Goal: Task Accomplishment & Management: Use online tool/utility

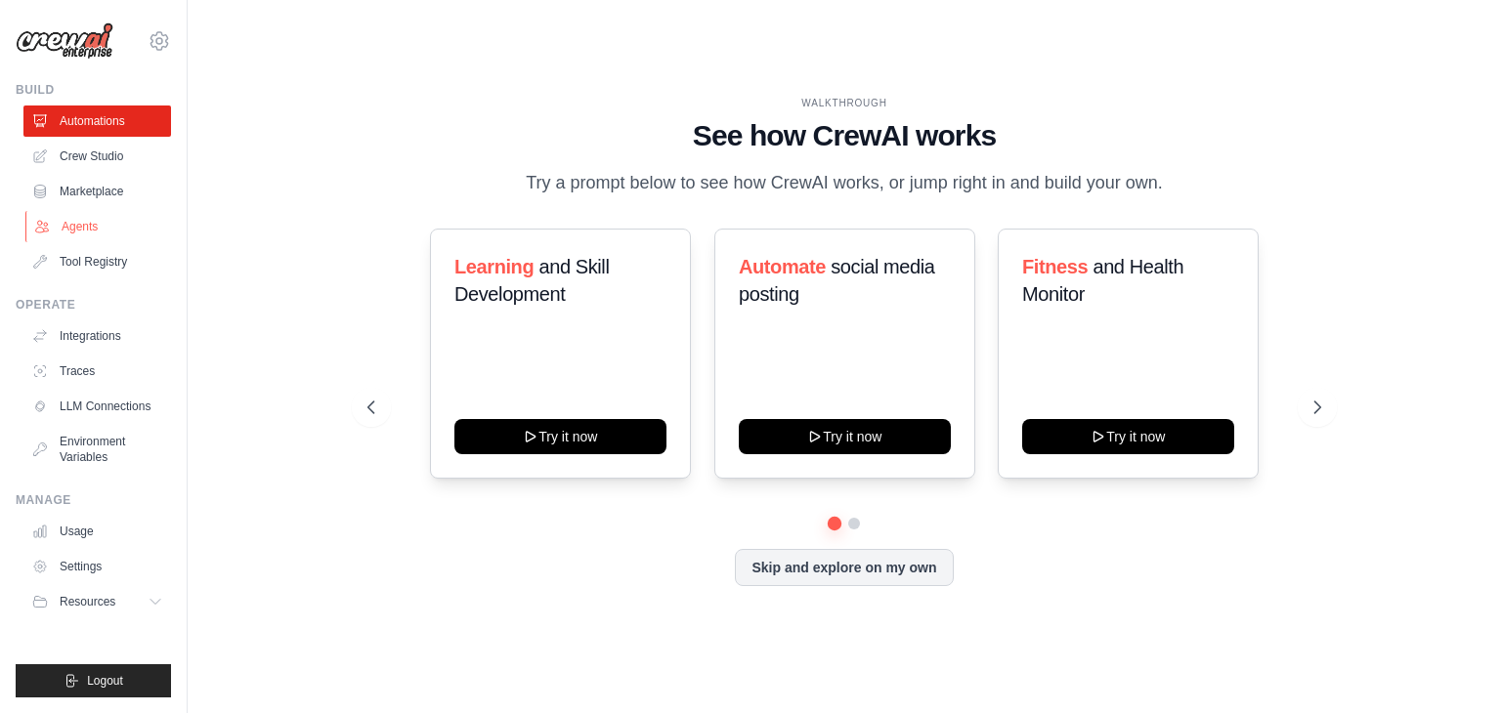
click at [88, 228] on link "Agents" at bounding box center [99, 226] width 148 height 31
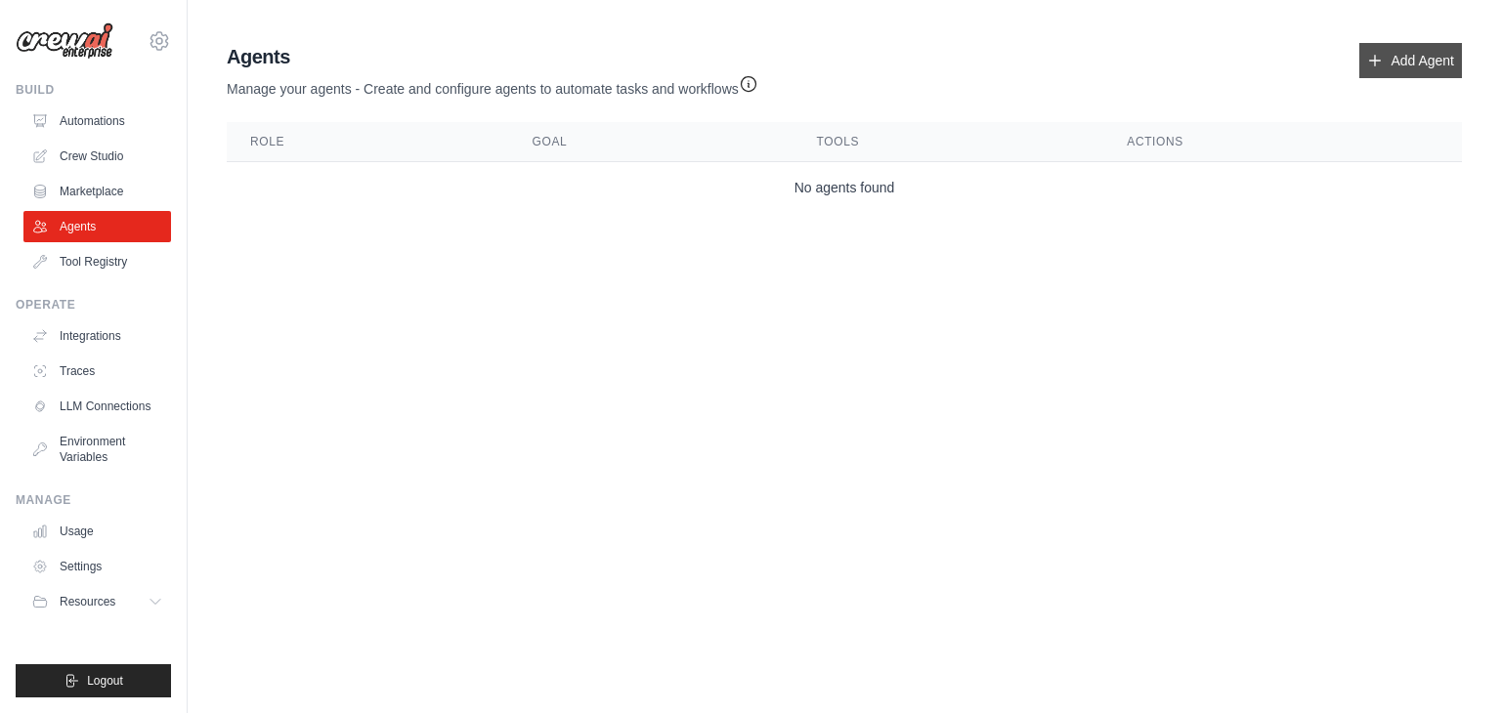
click at [1419, 65] on link "Add Agent" at bounding box center [1410, 60] width 103 height 35
click at [1395, 57] on link "Add Agent" at bounding box center [1410, 60] width 103 height 35
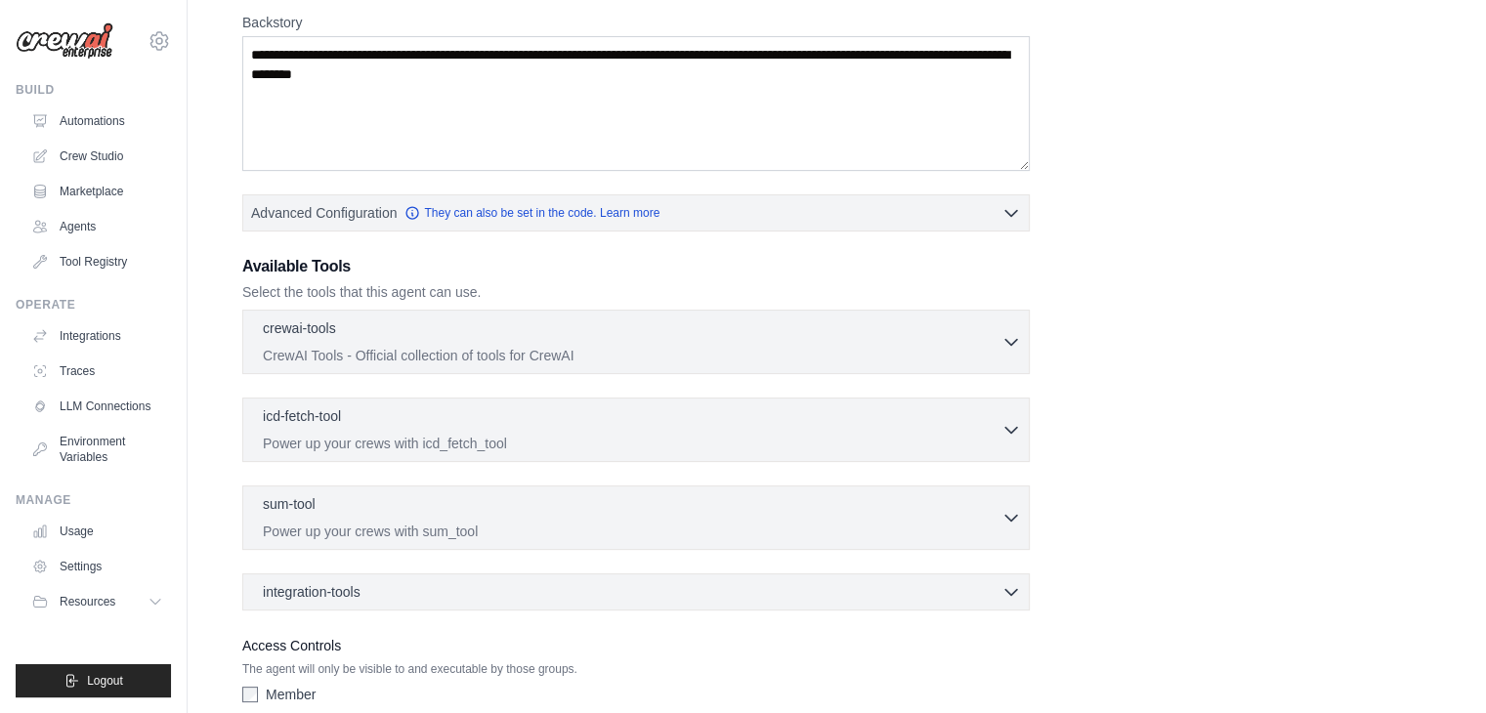
scroll to position [391, 0]
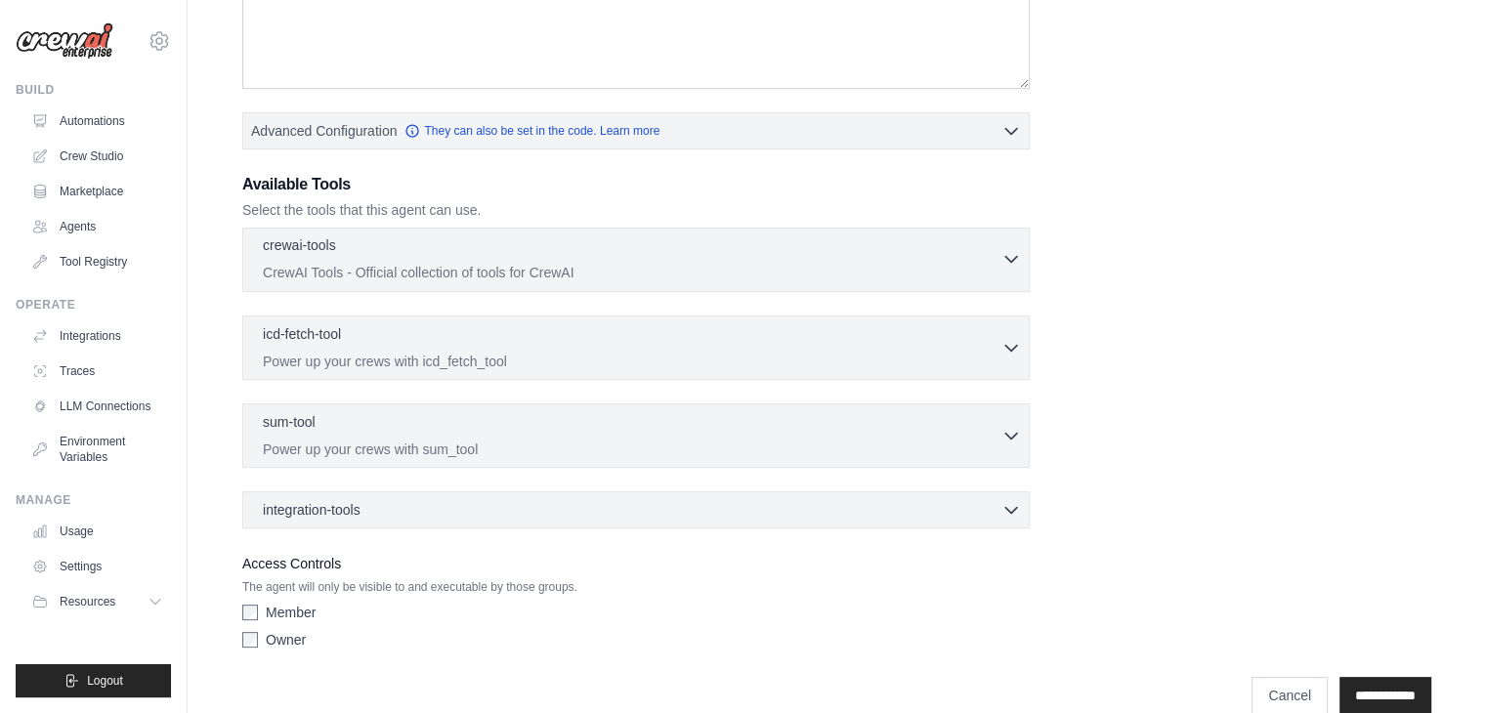
click at [993, 255] on div "crewai-tools 0 selected" at bounding box center [632, 247] width 739 height 23
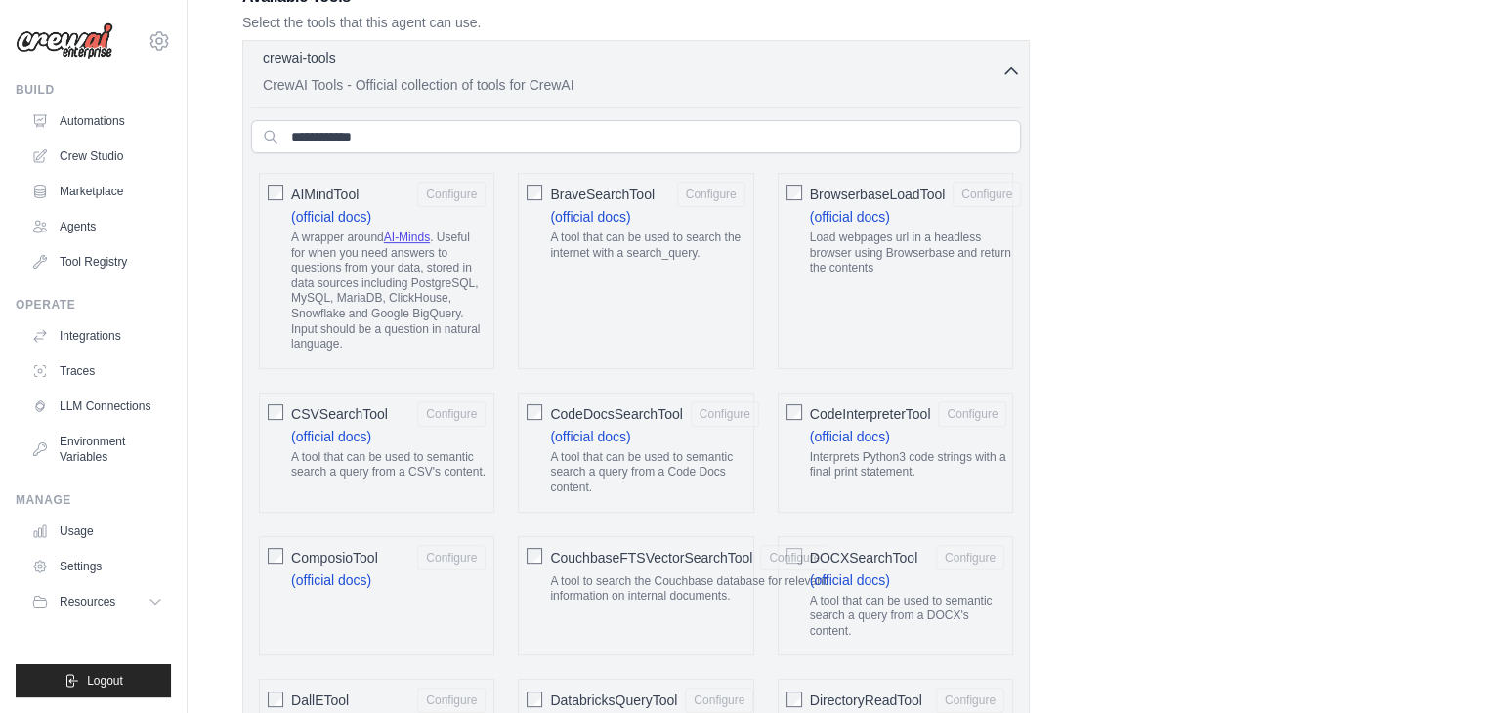
scroll to position [586, 0]
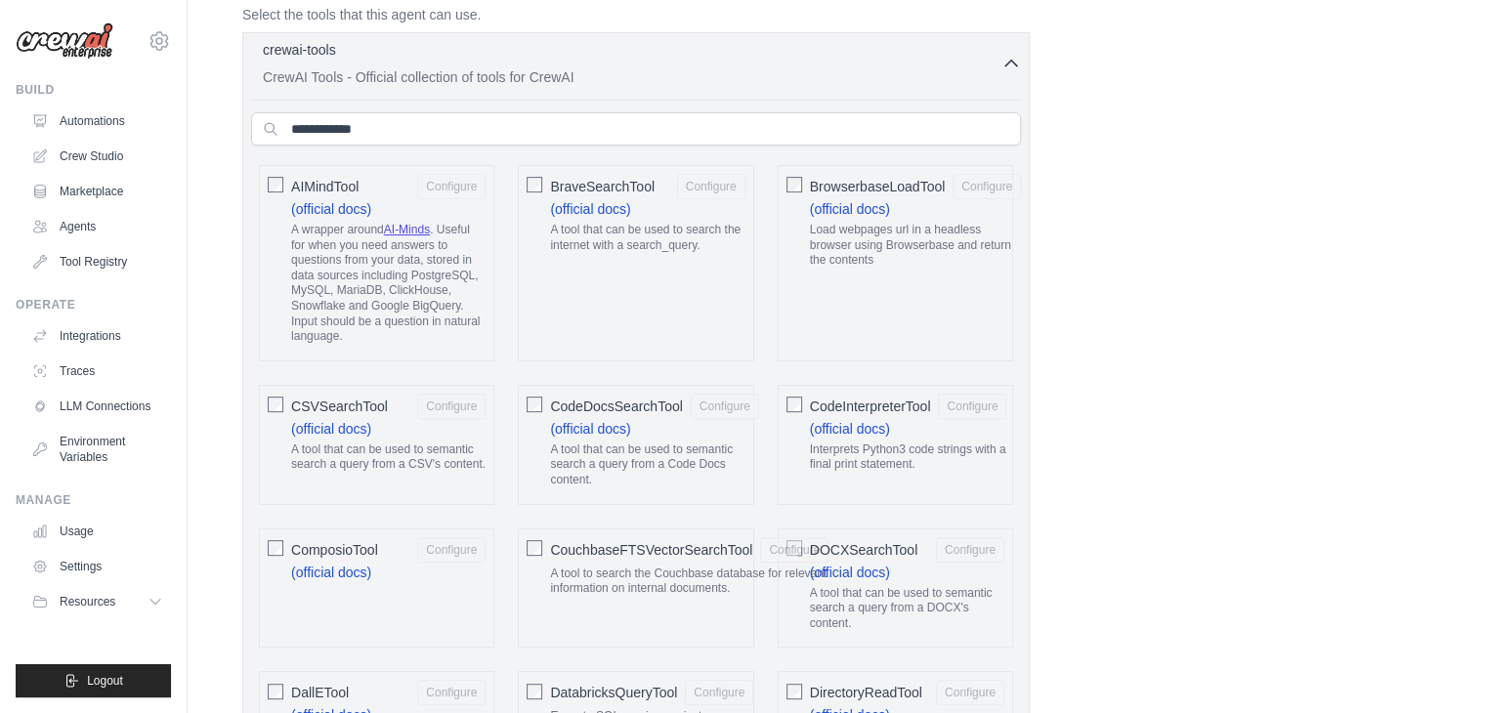
click at [1012, 73] on button "crewai-tools 0 selected CrewAI Tools - Official collection of tools for CrewAI" at bounding box center [636, 63] width 770 height 47
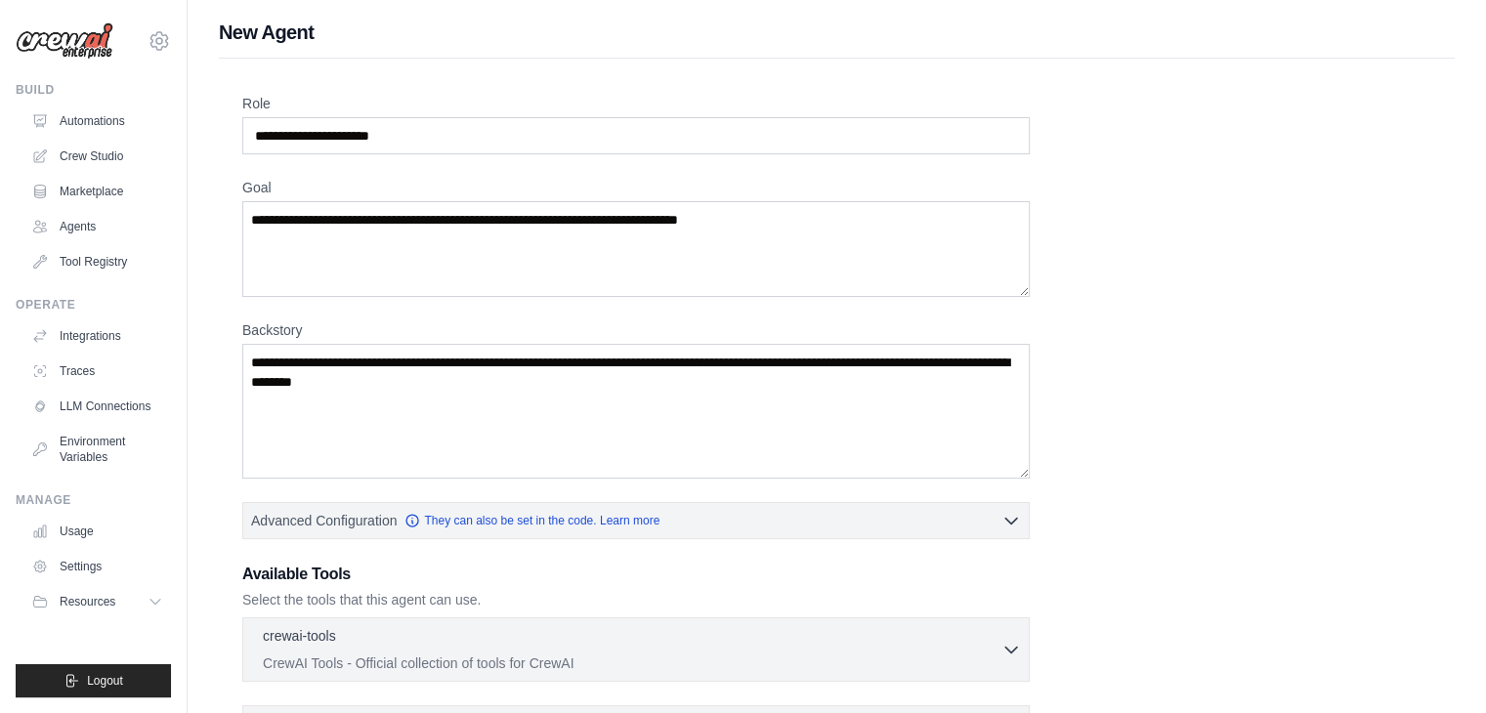
scroll to position [0, 0]
click at [113, 190] on link "Marketplace" at bounding box center [99, 191] width 148 height 31
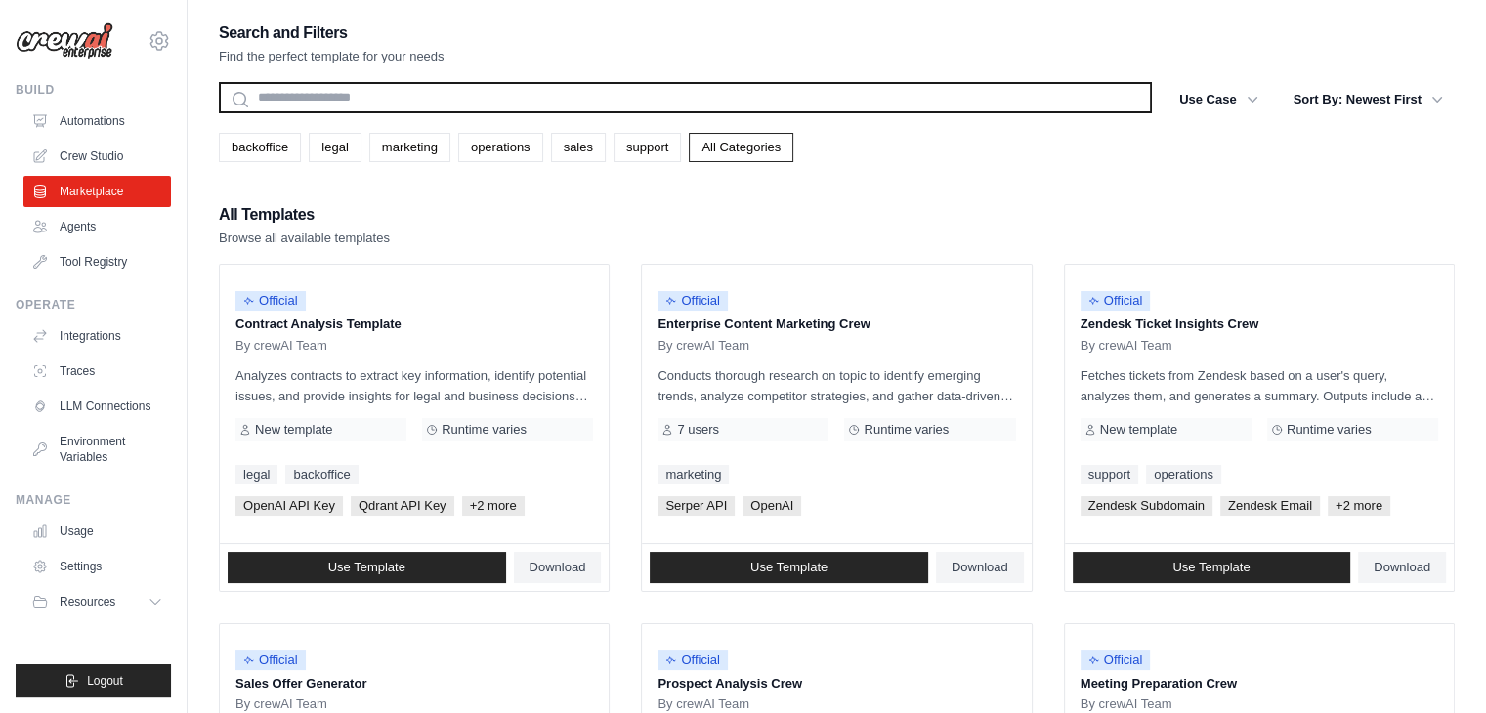
click at [568, 106] on input "text" at bounding box center [685, 97] width 933 height 31
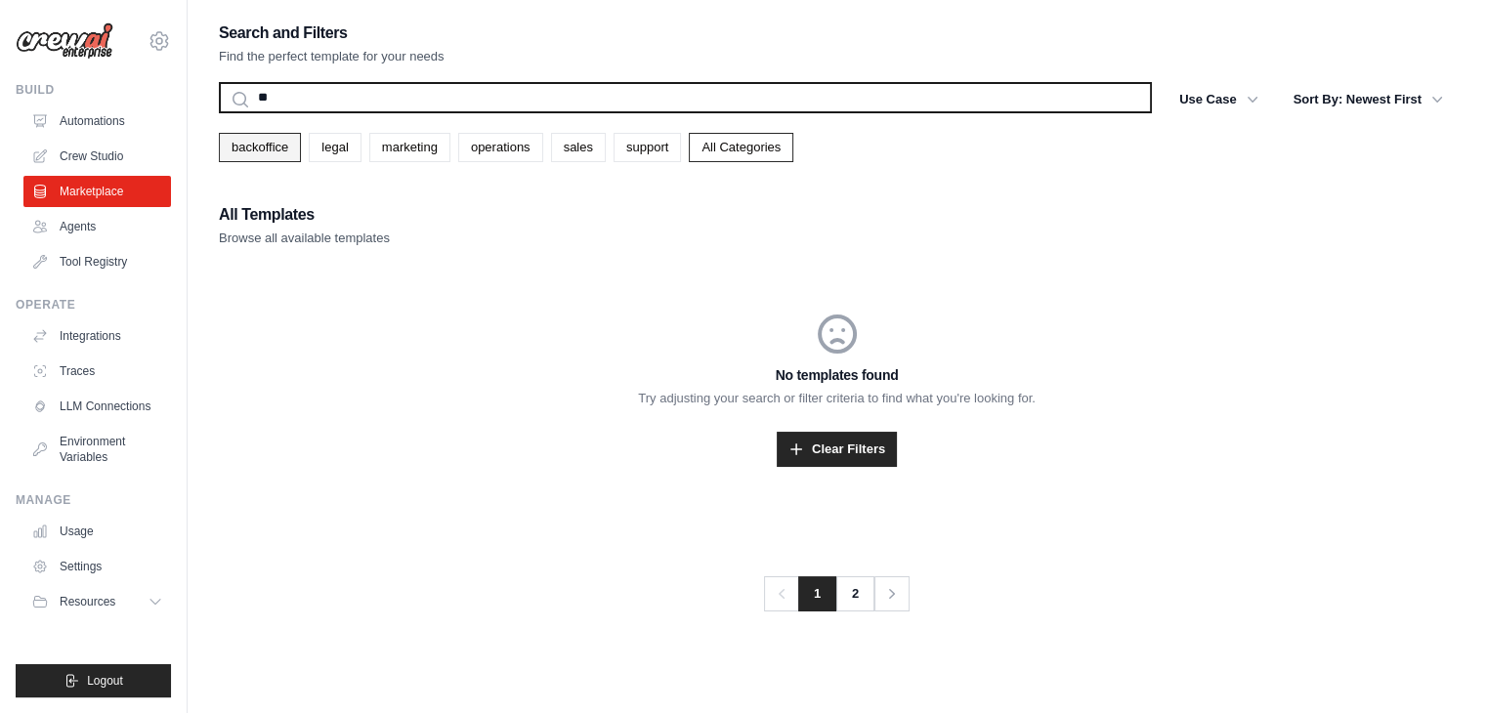
type input "*"
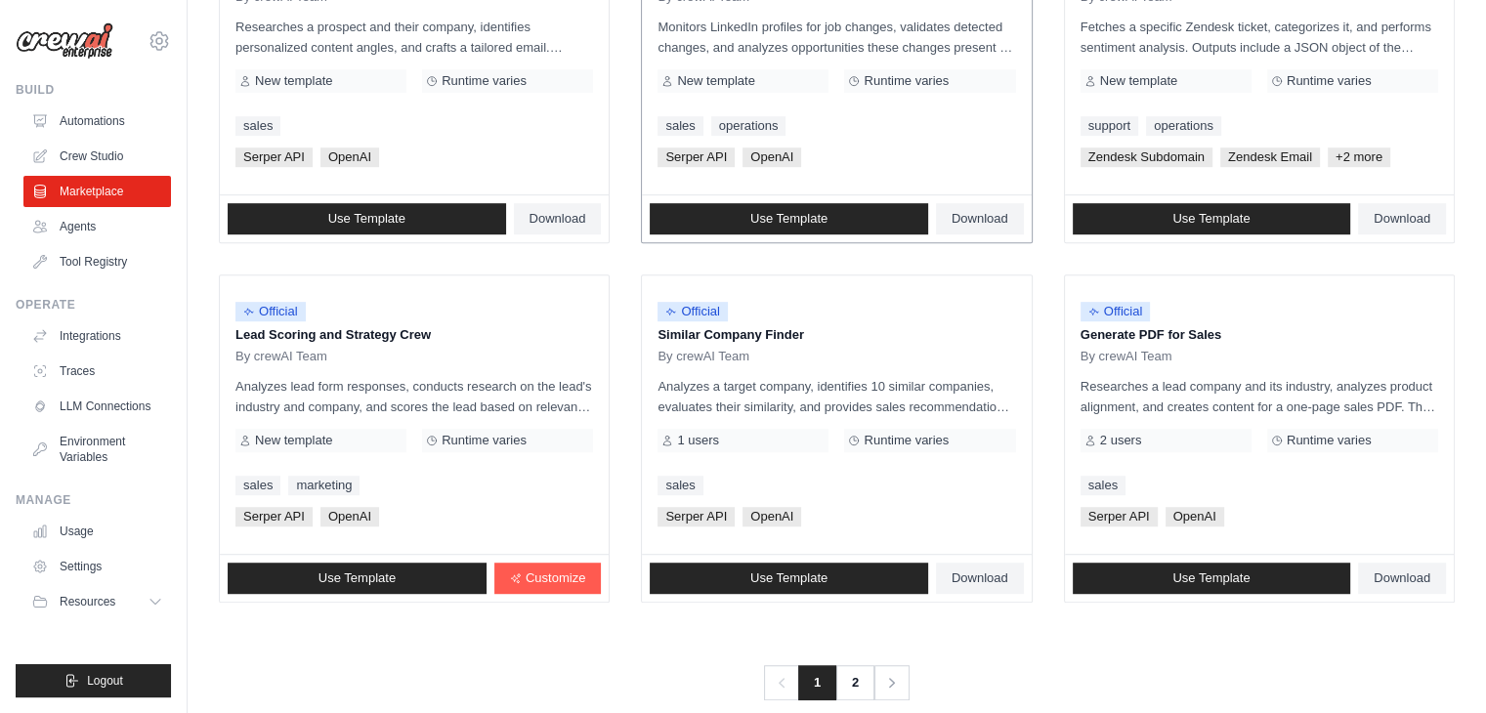
scroll to position [1095, 0]
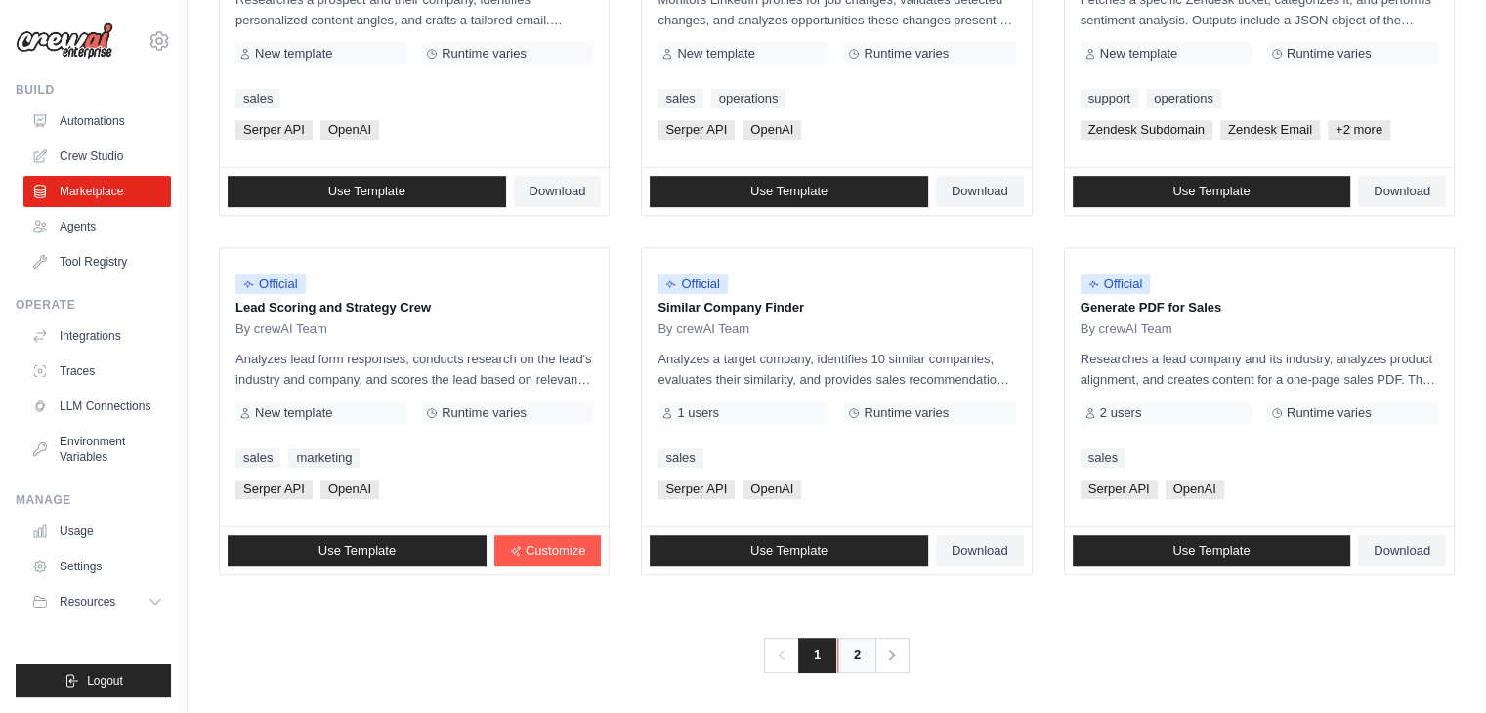
click at [853, 651] on link "2" at bounding box center [856, 655] width 39 height 35
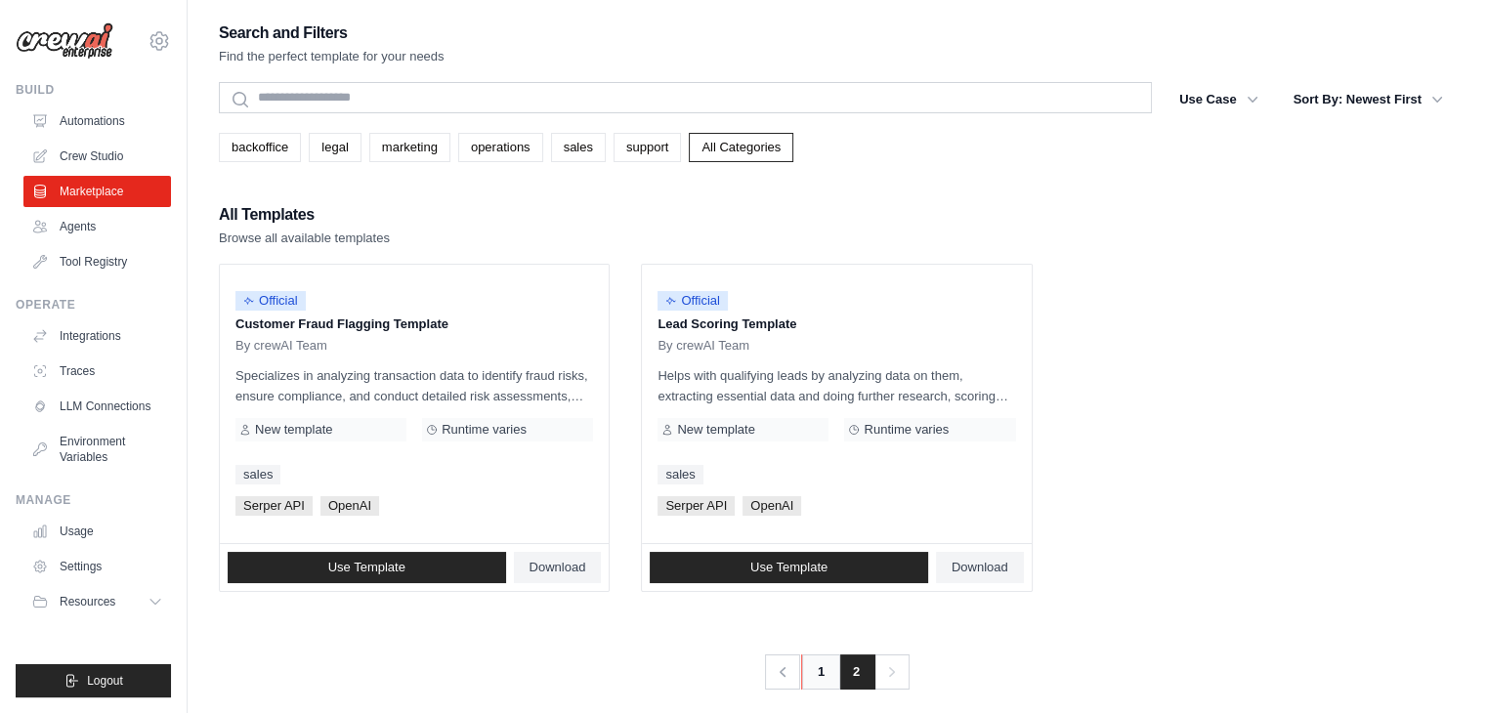
click at [814, 670] on link "1" at bounding box center [820, 672] width 39 height 35
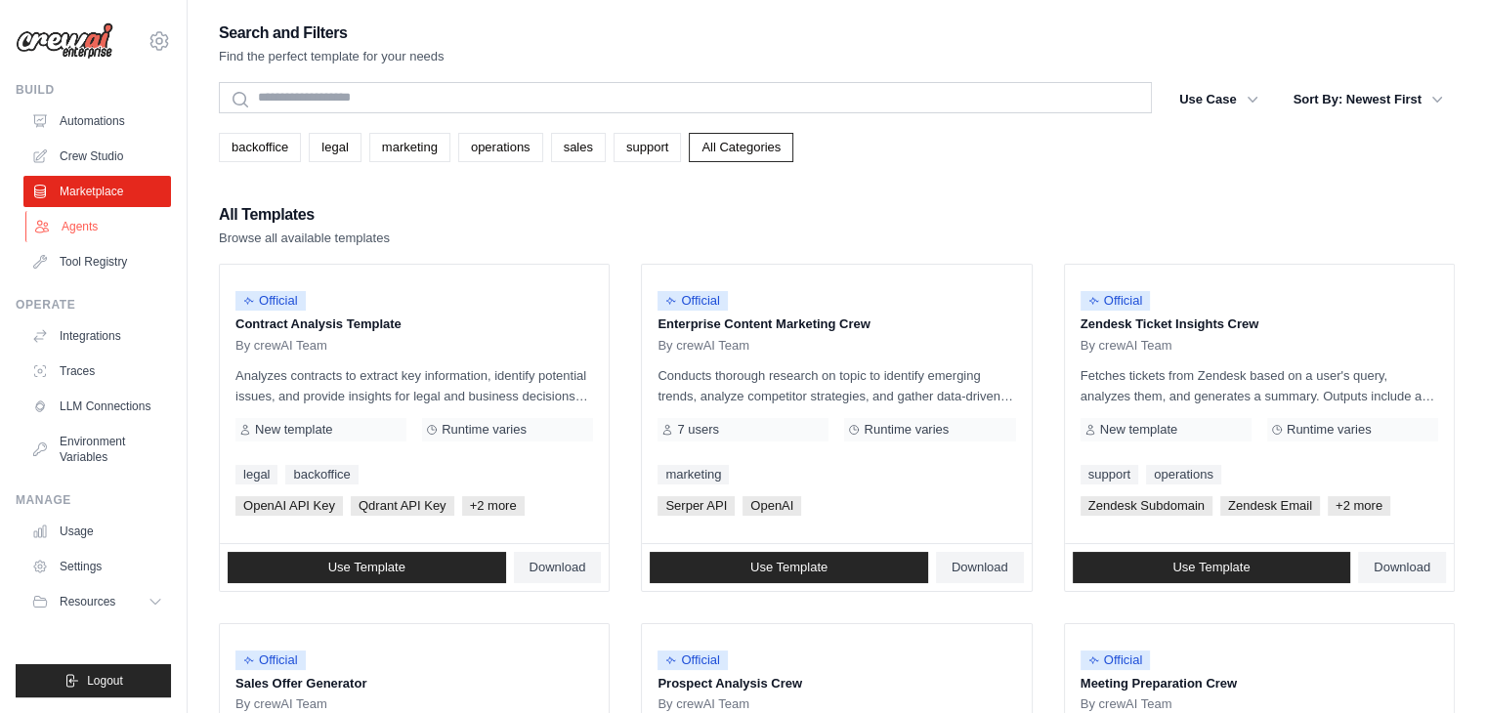
click at [86, 223] on link "Agents" at bounding box center [99, 226] width 148 height 31
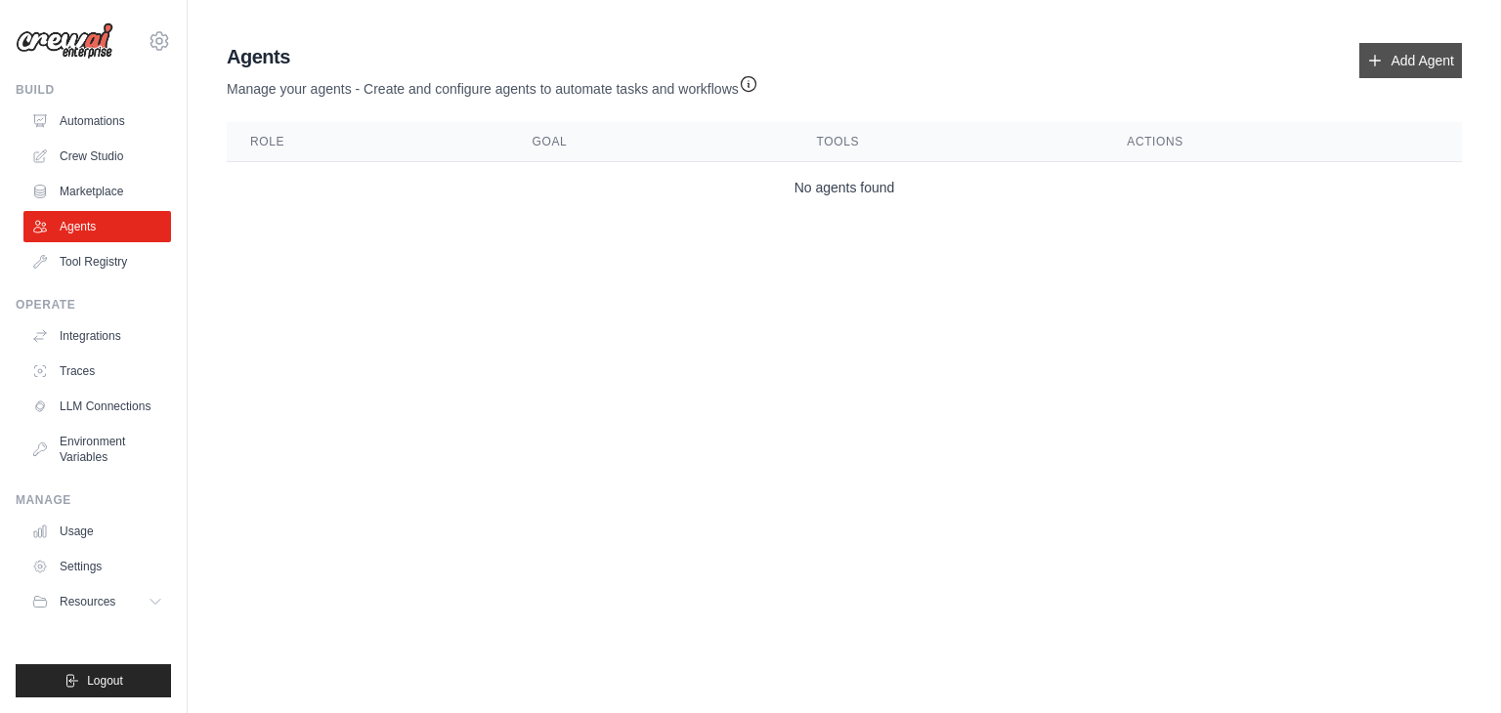
click at [1423, 56] on link "Add Agent" at bounding box center [1410, 60] width 103 height 35
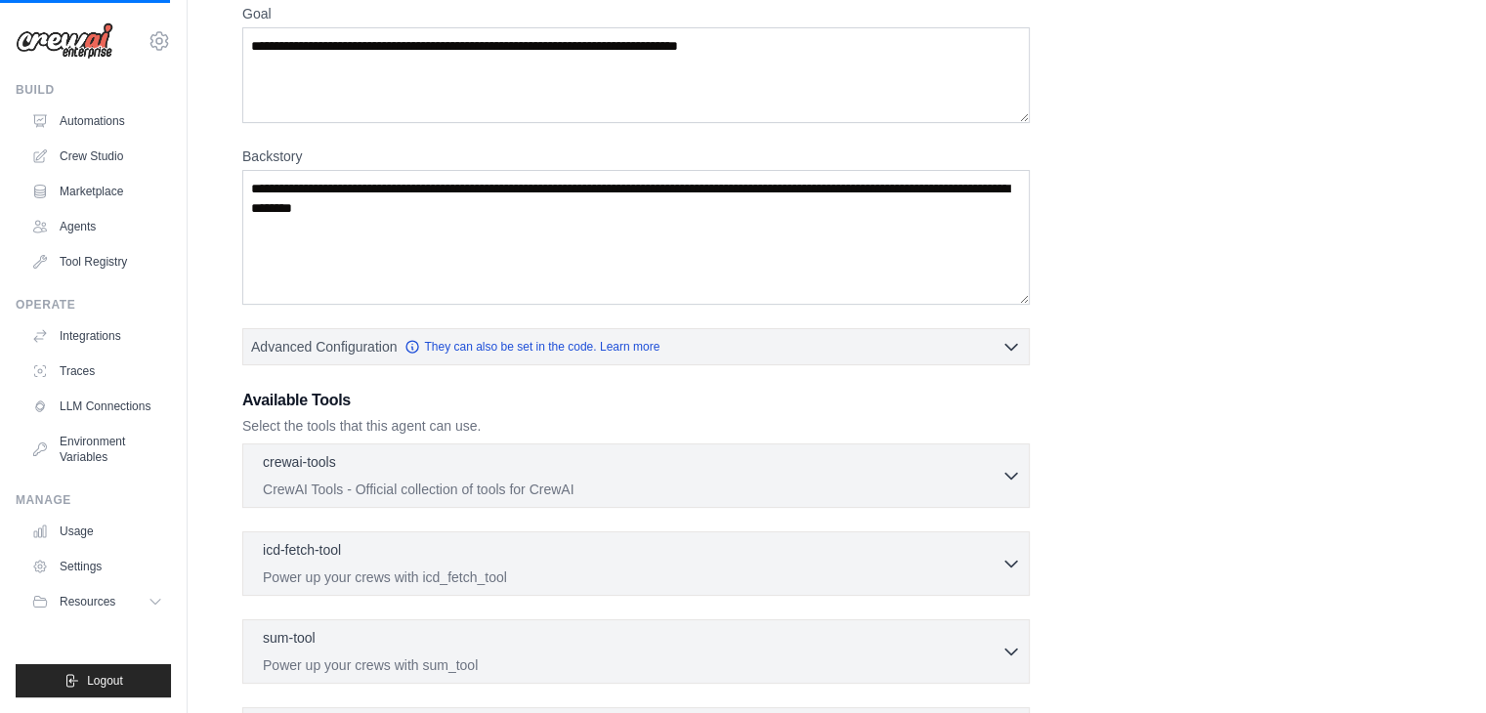
scroll to position [195, 0]
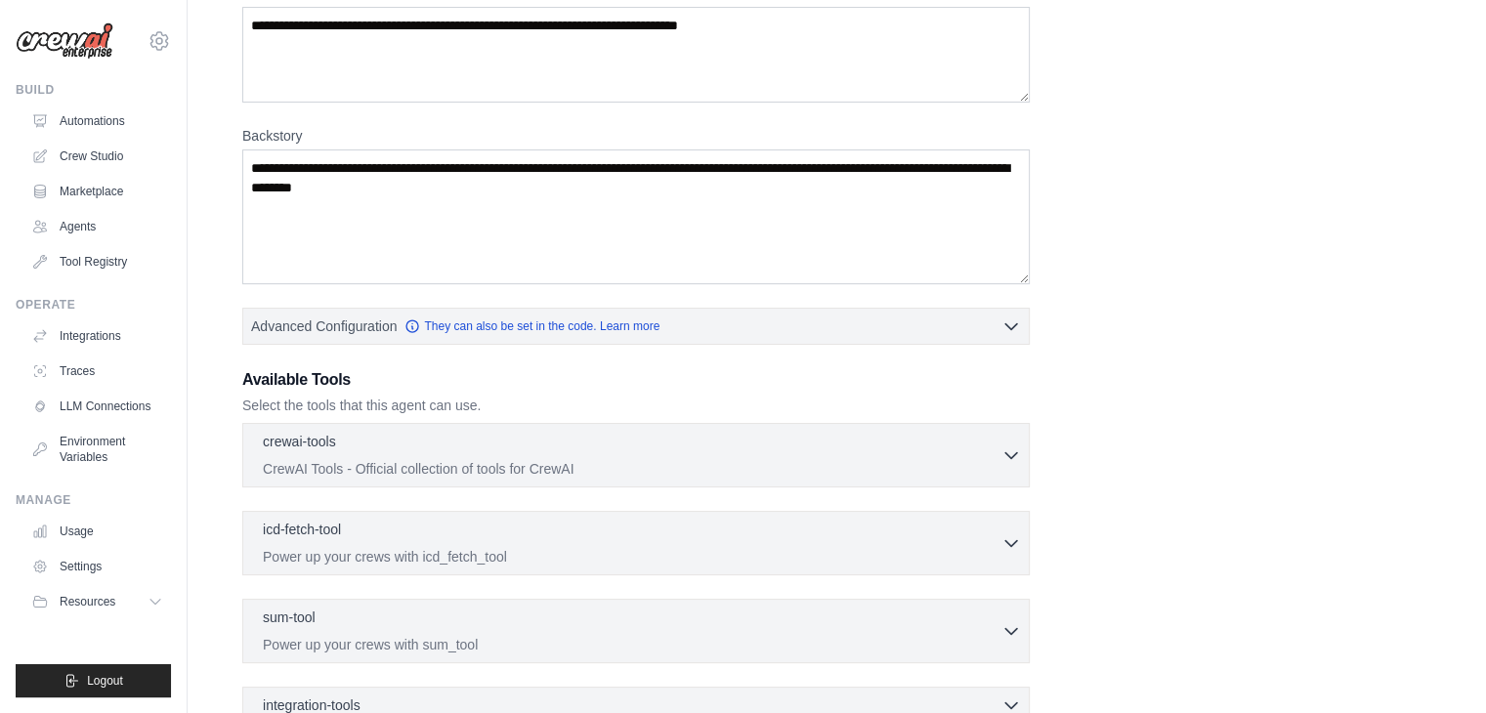
click at [712, 436] on div "crewai-tools 0 selected" at bounding box center [632, 443] width 739 height 23
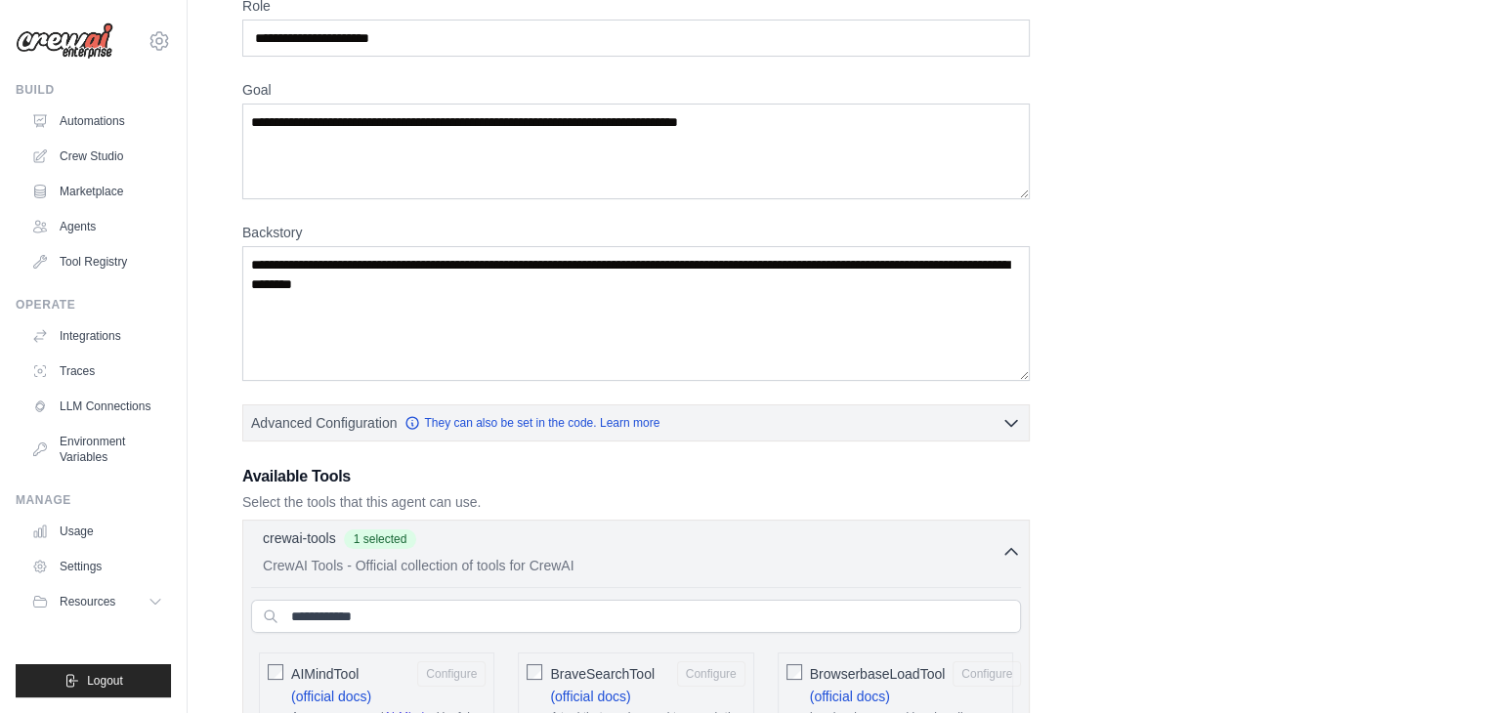
scroll to position [293, 0]
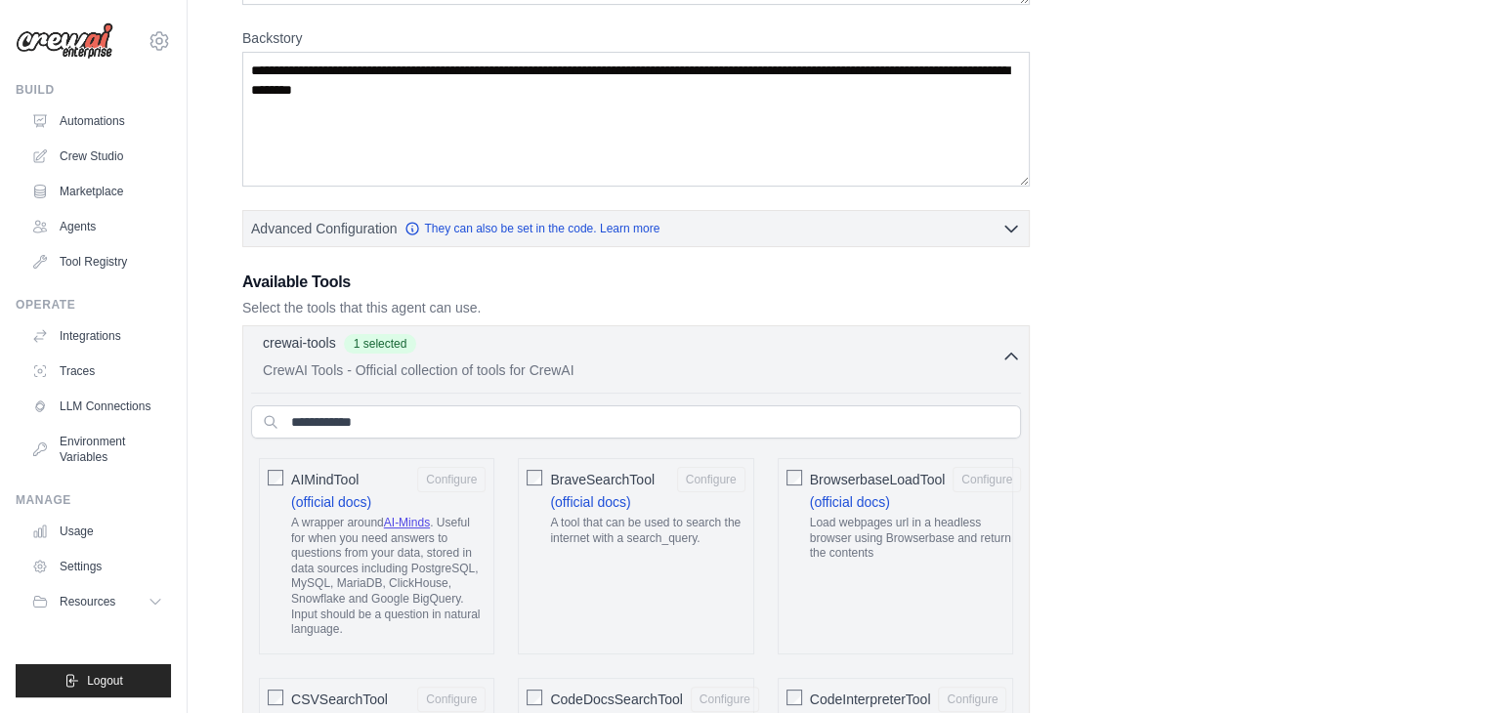
click at [1016, 351] on icon "button" at bounding box center [1012, 357] width 20 height 20
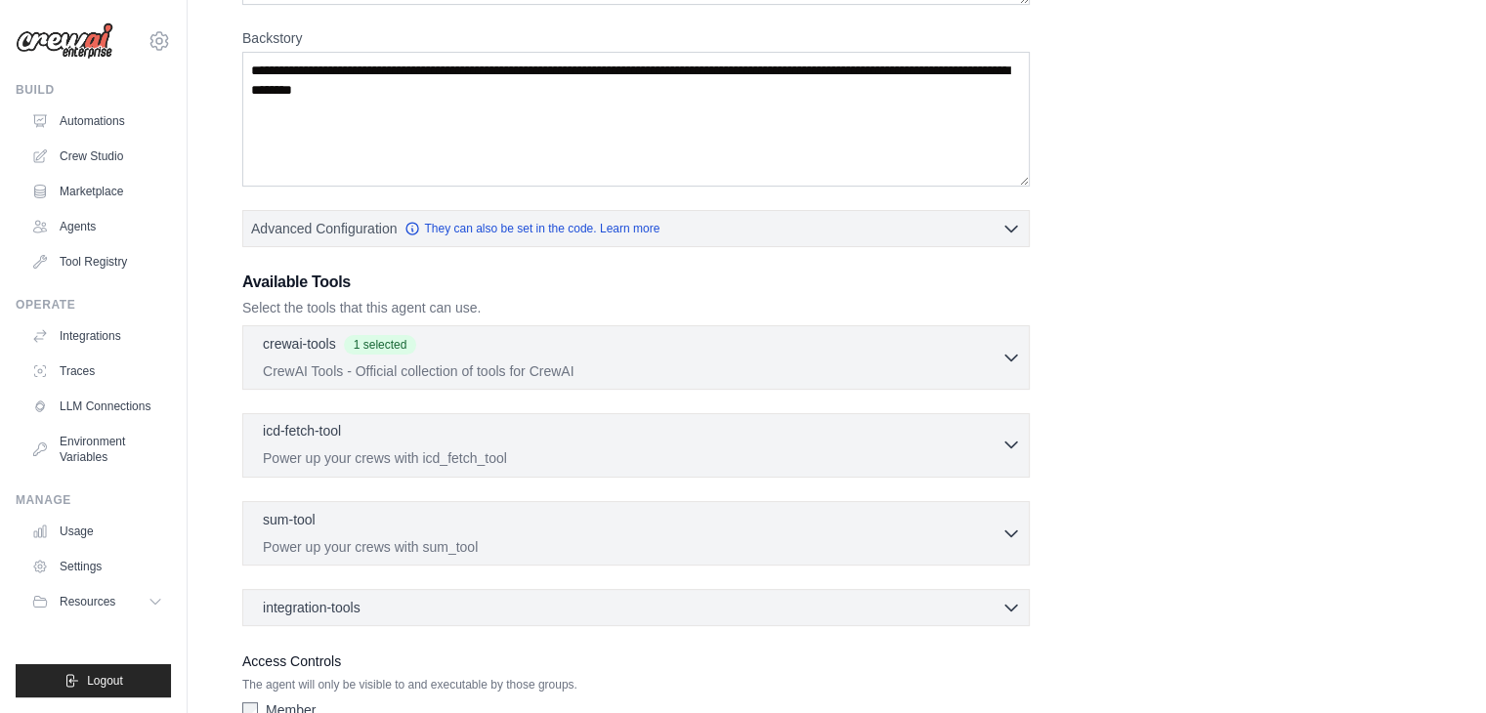
click at [970, 450] on p "Power up your crews with icd_fetch_tool" at bounding box center [632, 459] width 739 height 20
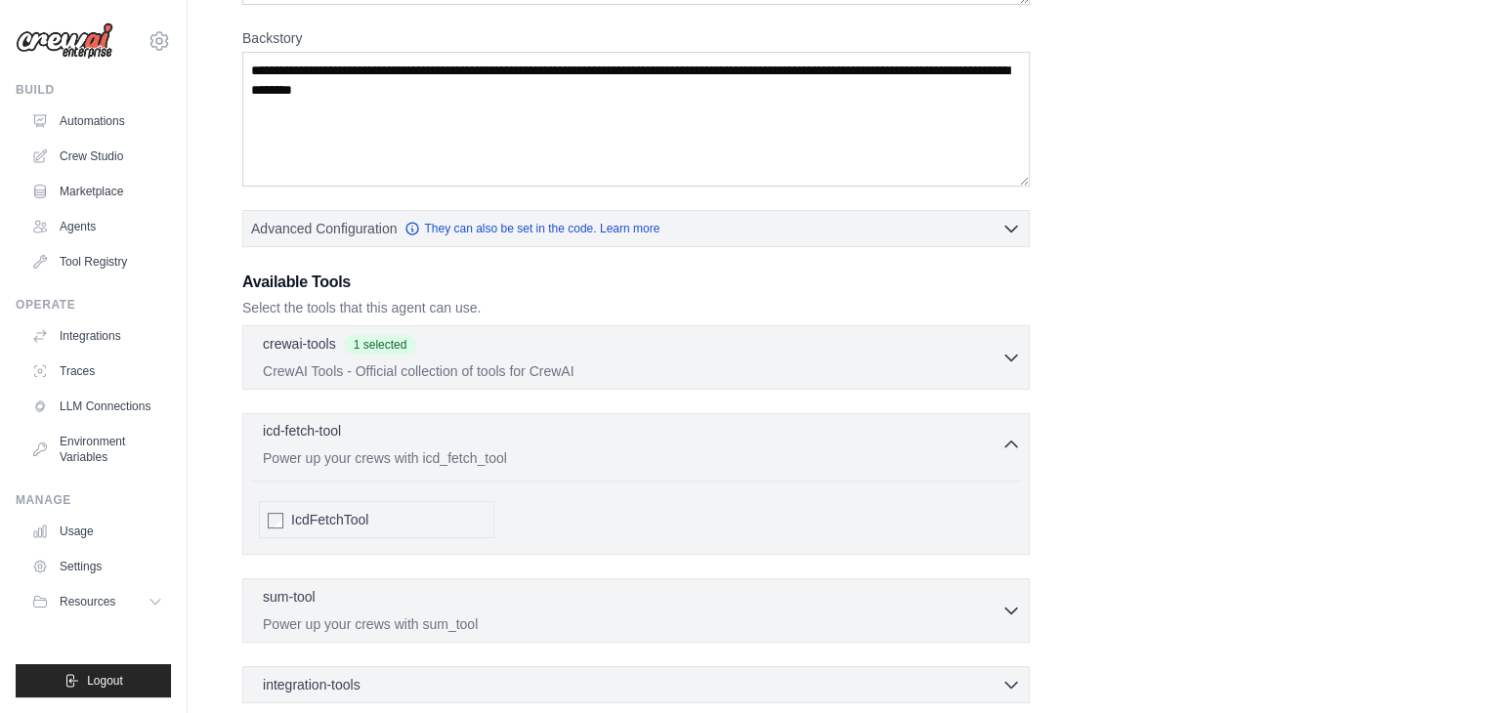
click at [970, 450] on p "Power up your crews with icd_fetch_tool" at bounding box center [632, 459] width 739 height 20
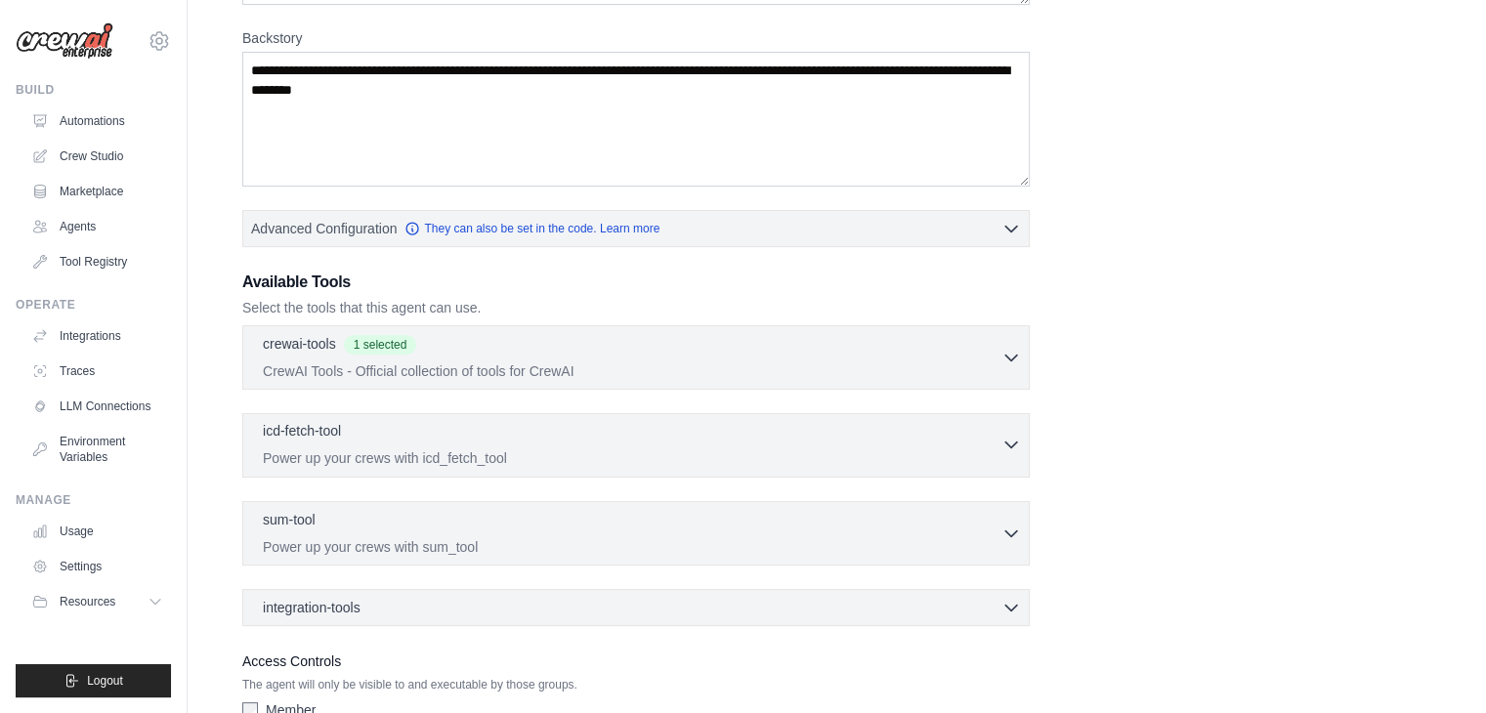
click at [970, 450] on p "Power up your crews with icd_fetch_tool" at bounding box center [632, 459] width 739 height 20
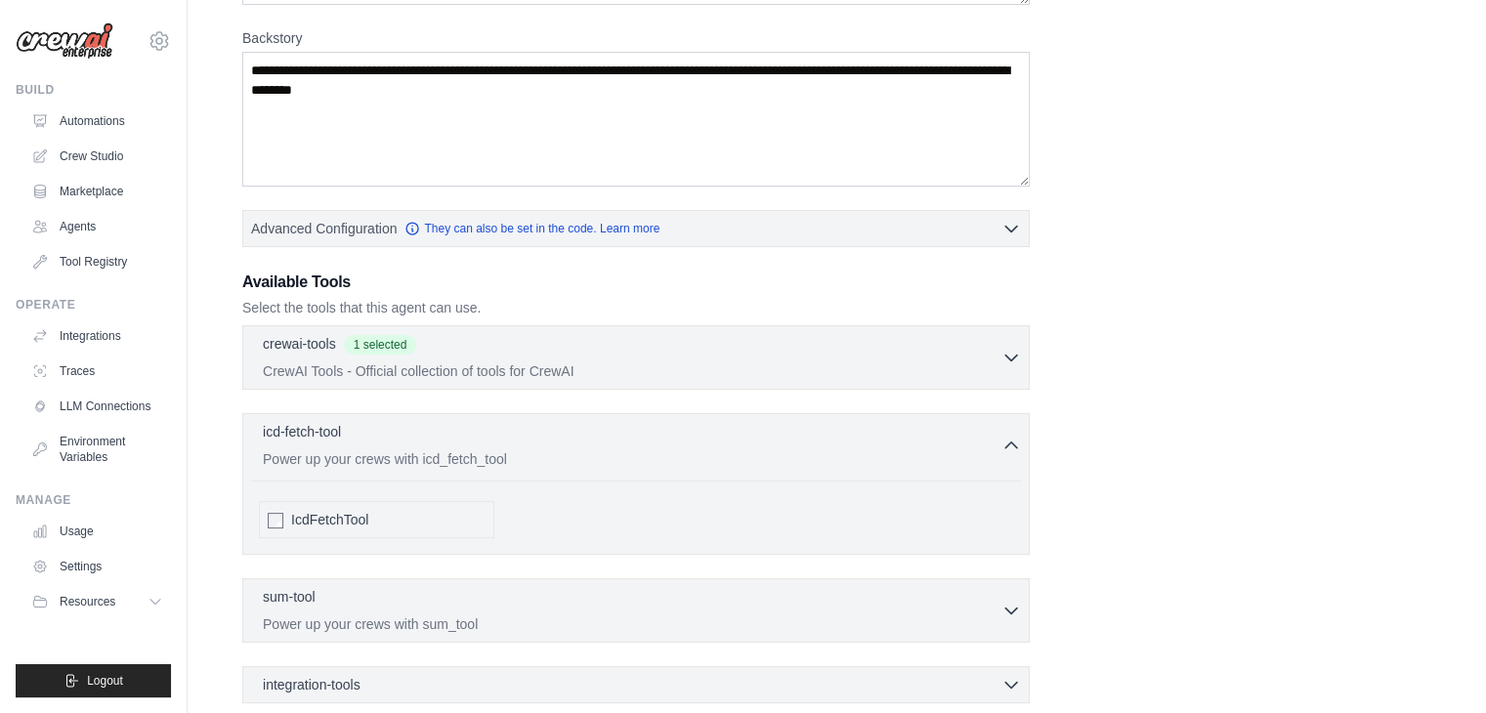
click at [335, 519] on span "IcdFetchTool" at bounding box center [329, 520] width 77 height 20
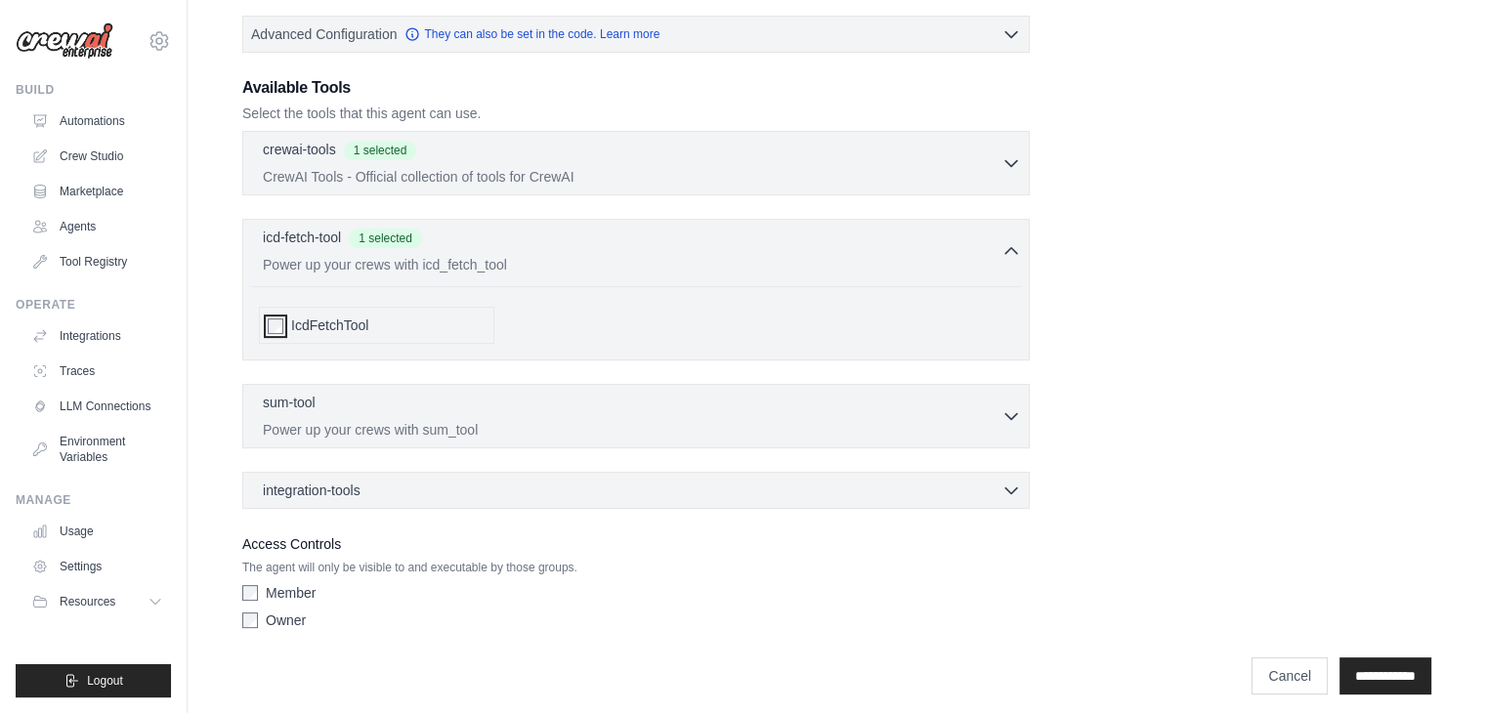
scroll to position [489, 0]
click at [842, 400] on div "sum-tool 0 selected" at bounding box center [632, 402] width 739 height 23
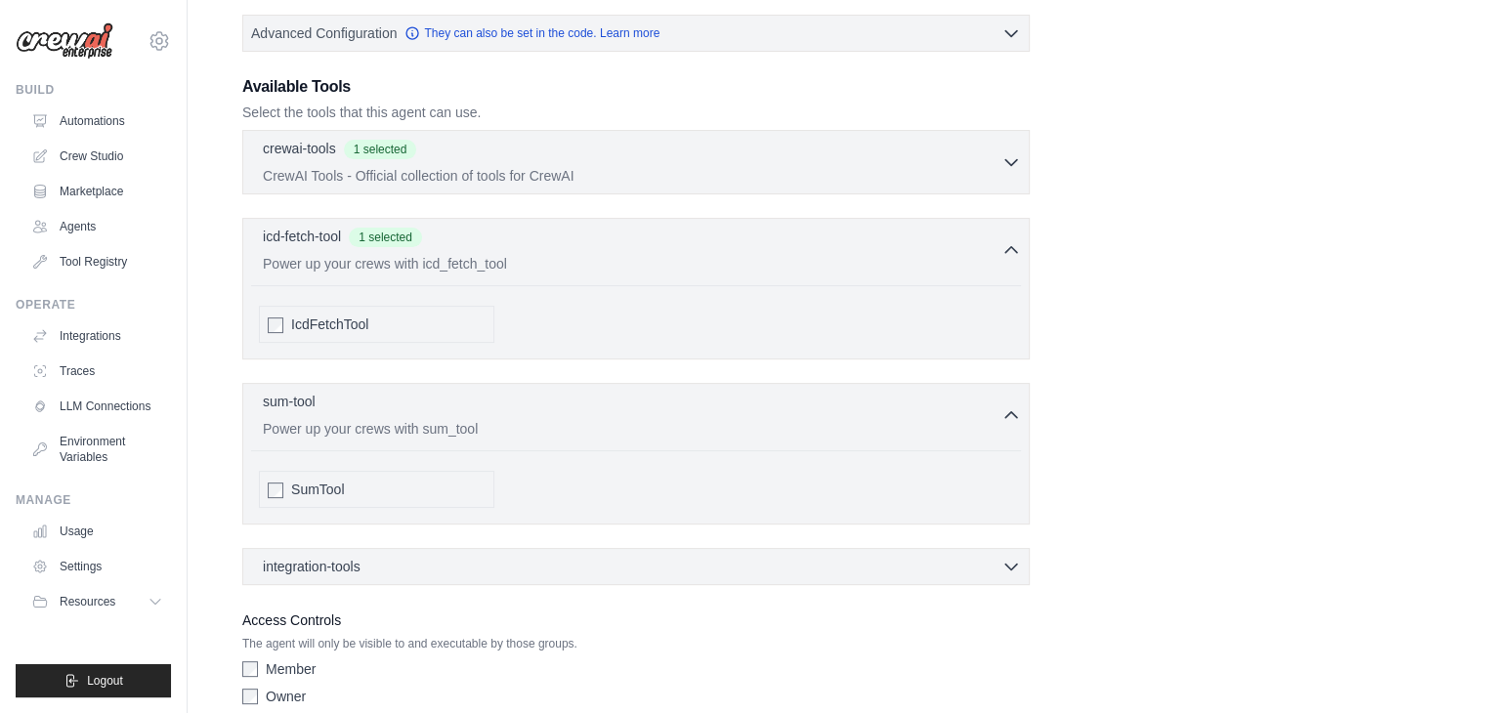
click at [285, 482] on div "SumTool" at bounding box center [377, 489] width 236 height 37
click at [288, 491] on div "SumTool" at bounding box center [377, 489] width 236 height 37
click at [664, 573] on div "integration-tools 0 selected Box Save files to Box Gmail" at bounding box center [636, 566] width 788 height 37
click at [697, 558] on div "integration-tools 0 selected" at bounding box center [642, 566] width 758 height 20
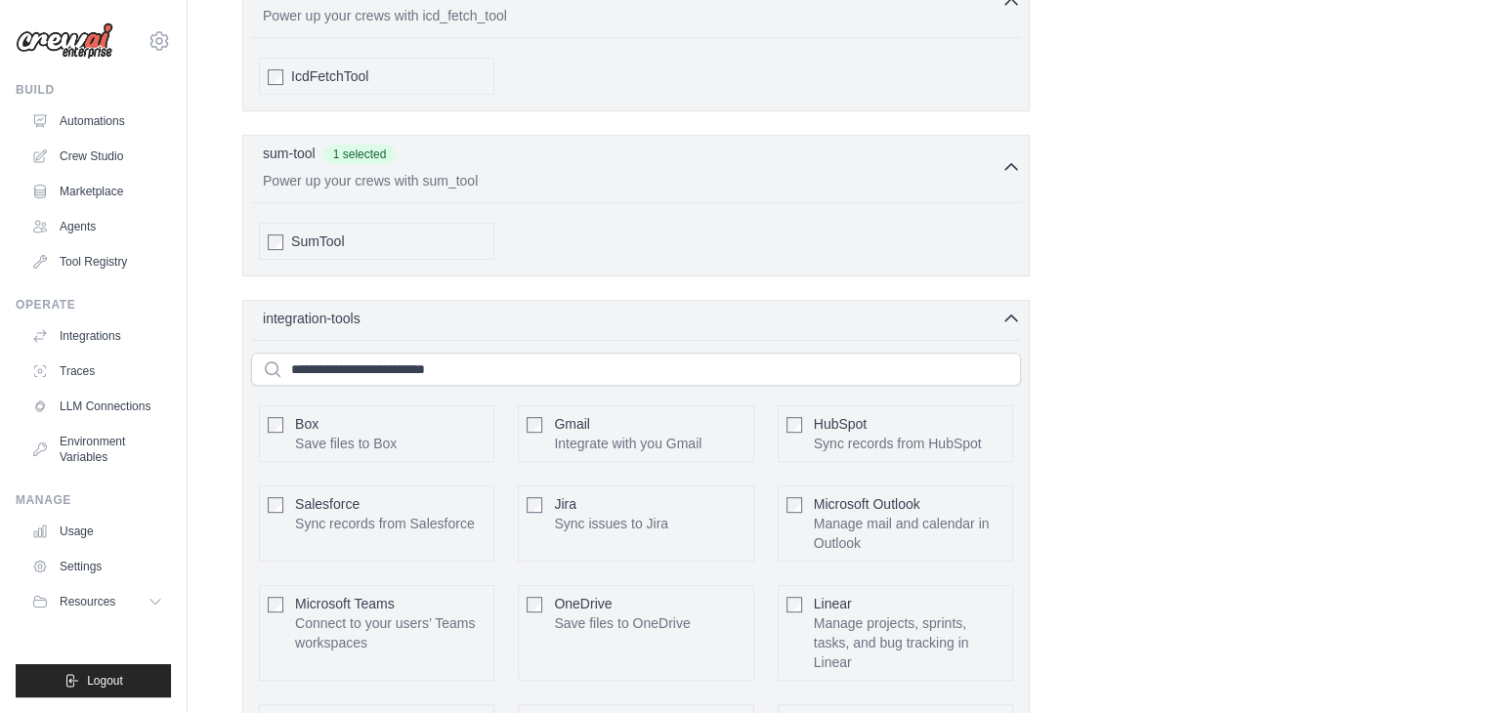
scroll to position [643, 0]
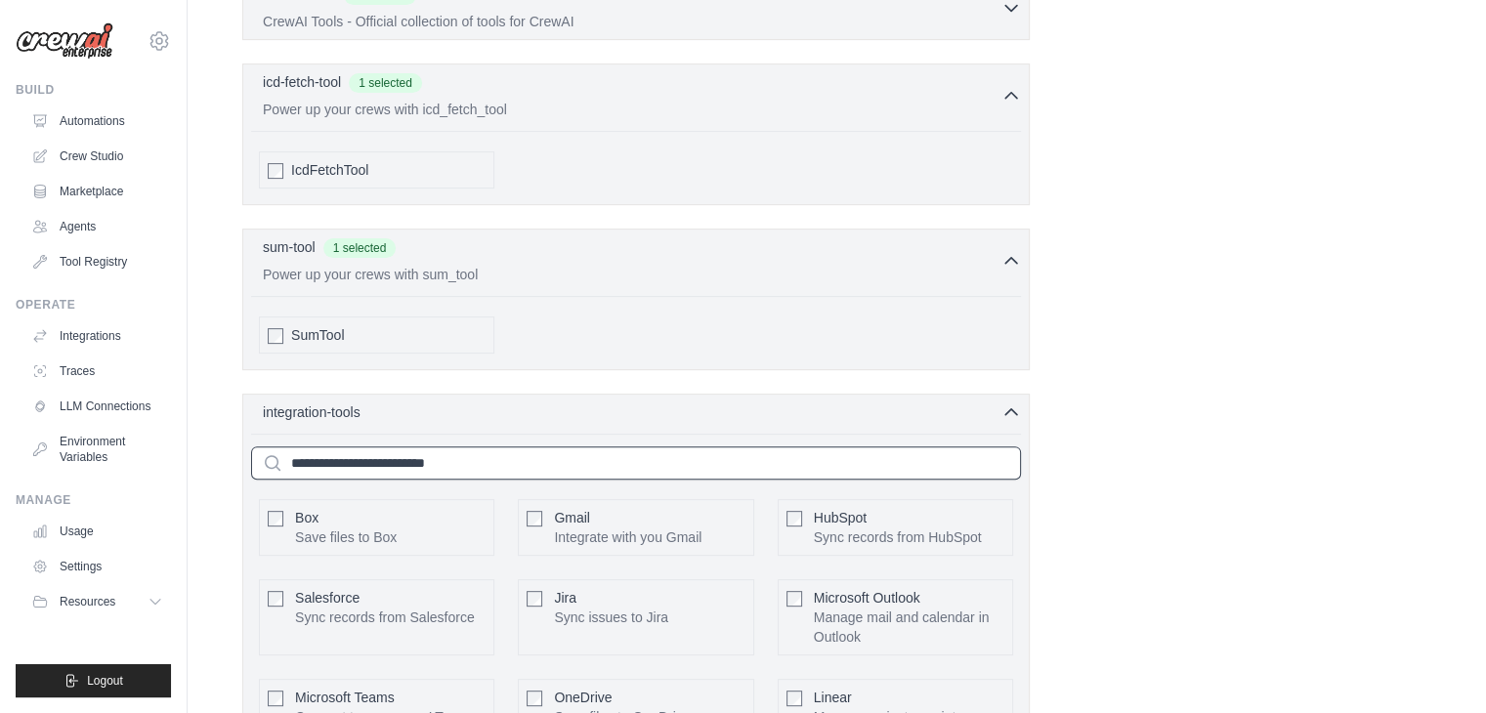
click at [799, 472] on input "text" at bounding box center [636, 463] width 770 height 33
click at [989, 411] on div "integration-tools 0 selected" at bounding box center [642, 412] width 758 height 20
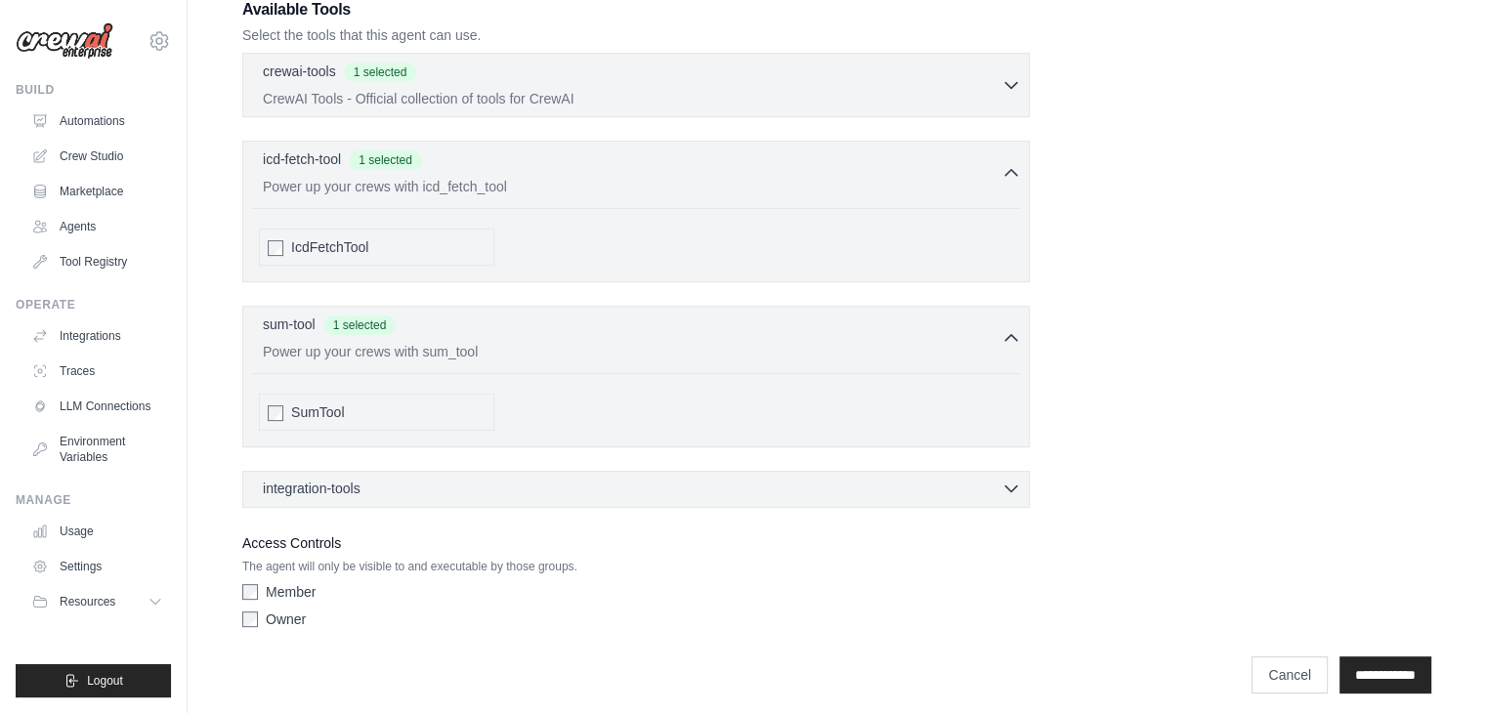
scroll to position [573, 0]
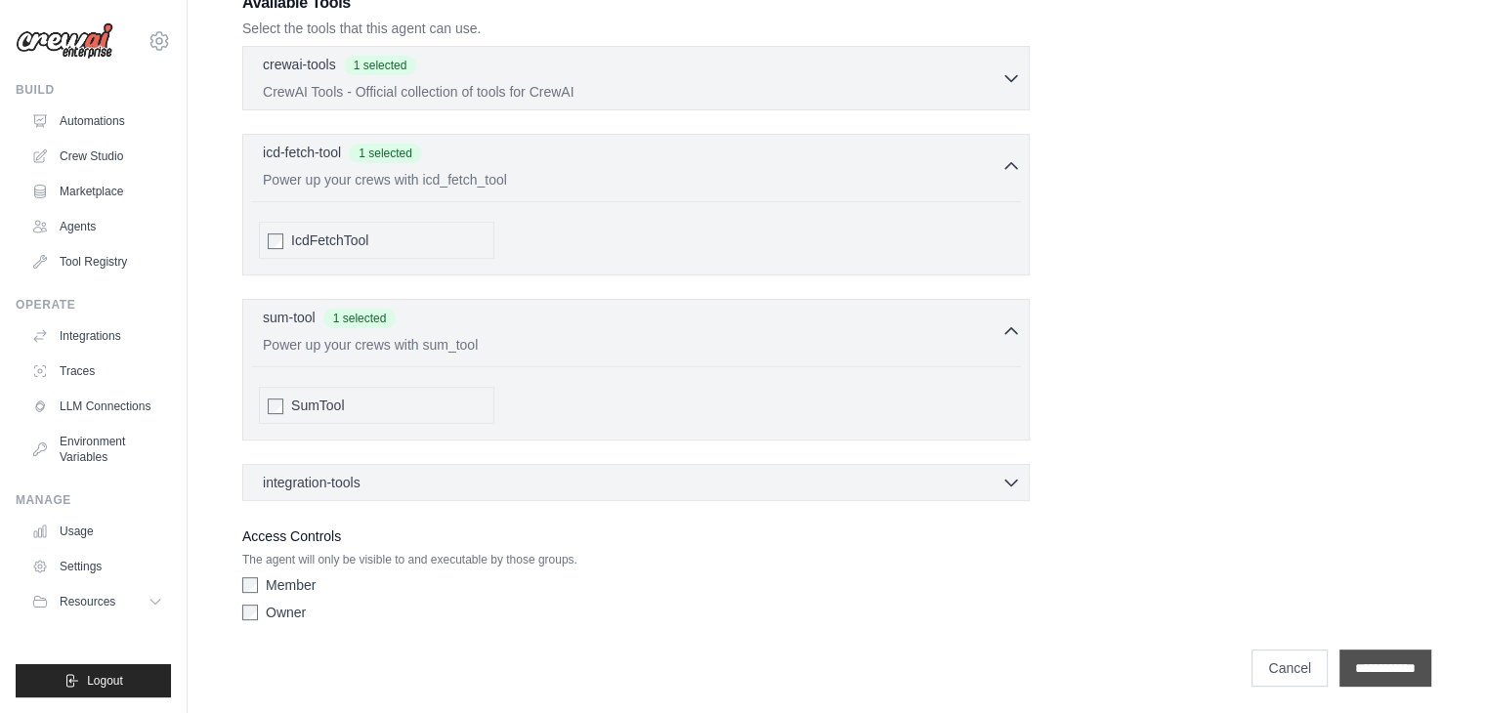
click at [1345, 665] on input "**********" at bounding box center [1386, 668] width 92 height 37
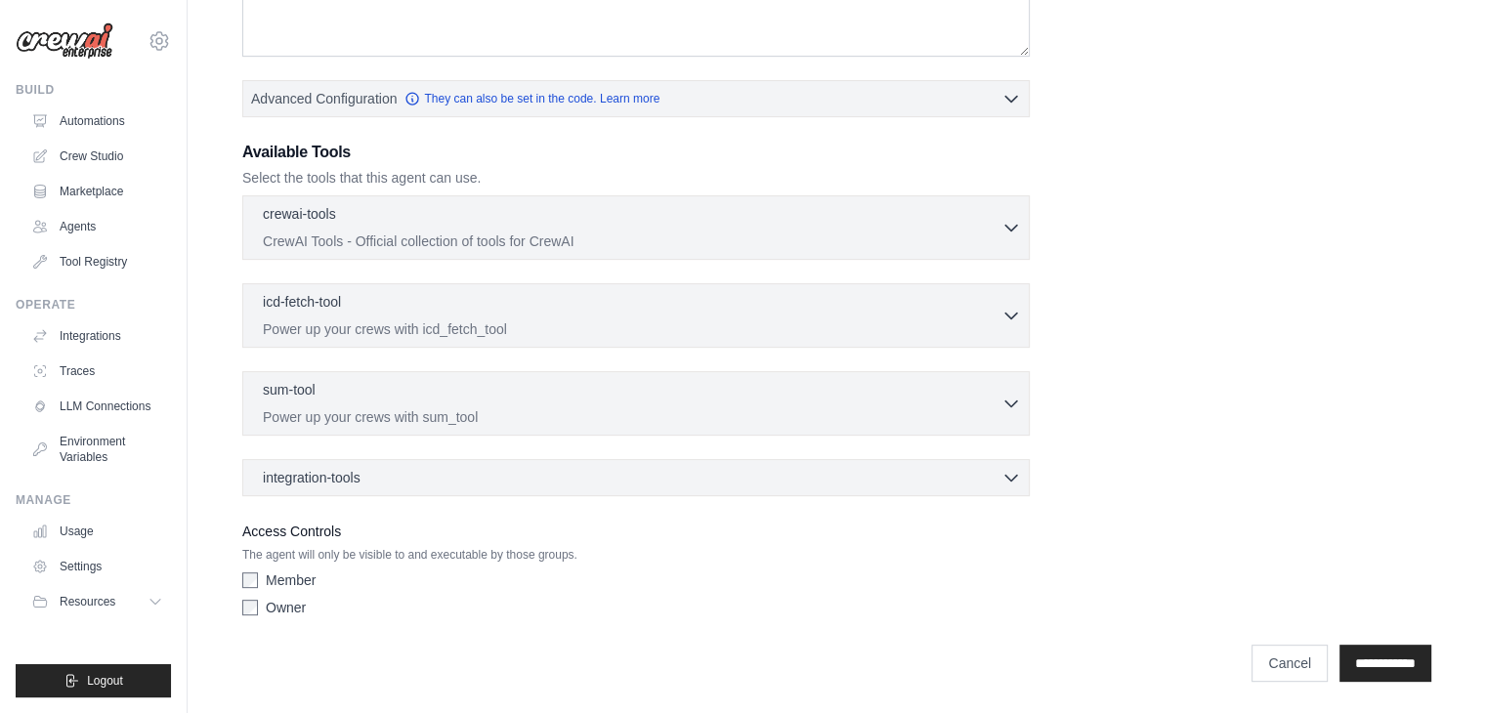
scroll to position [0, 0]
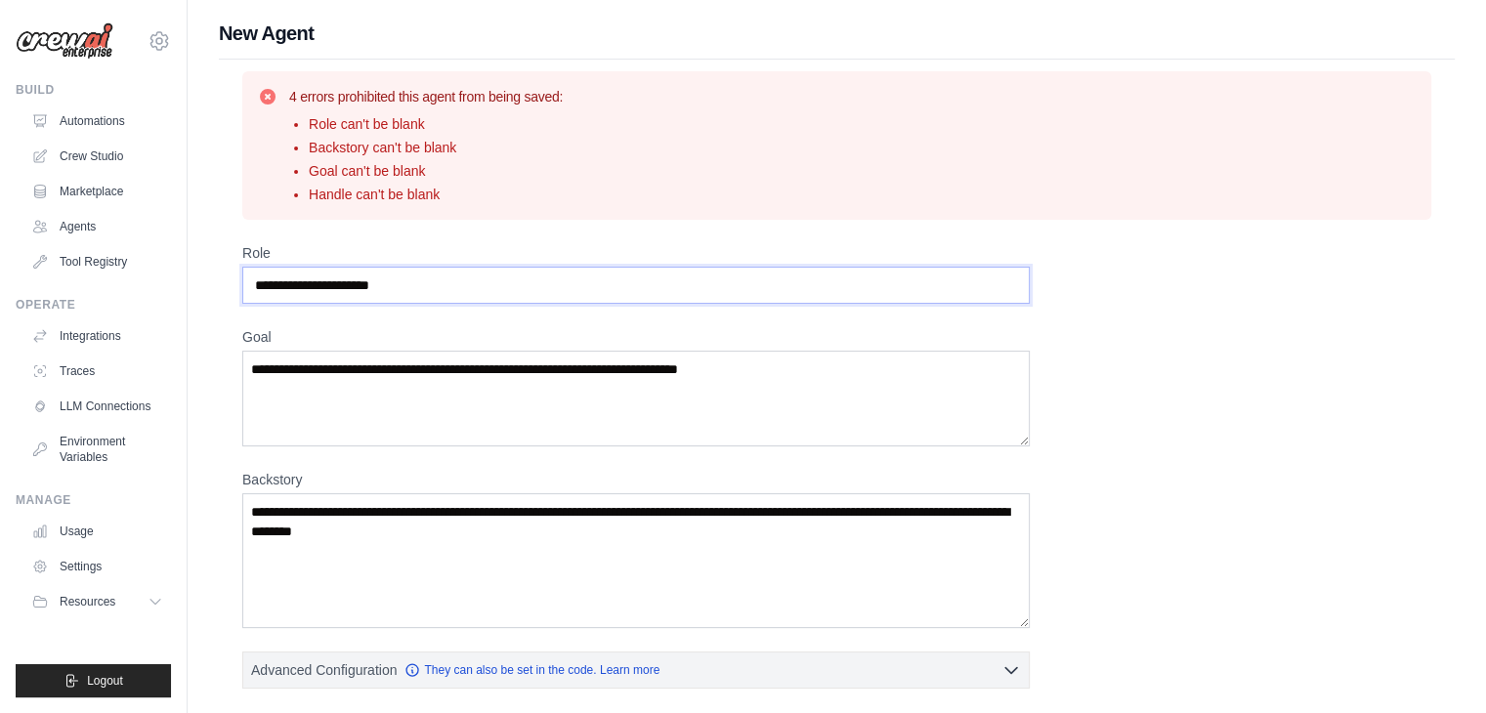
click at [473, 283] on input "Role" at bounding box center [636, 285] width 788 height 37
click at [617, 291] on input "Role" at bounding box center [636, 285] width 788 height 37
type input "*"
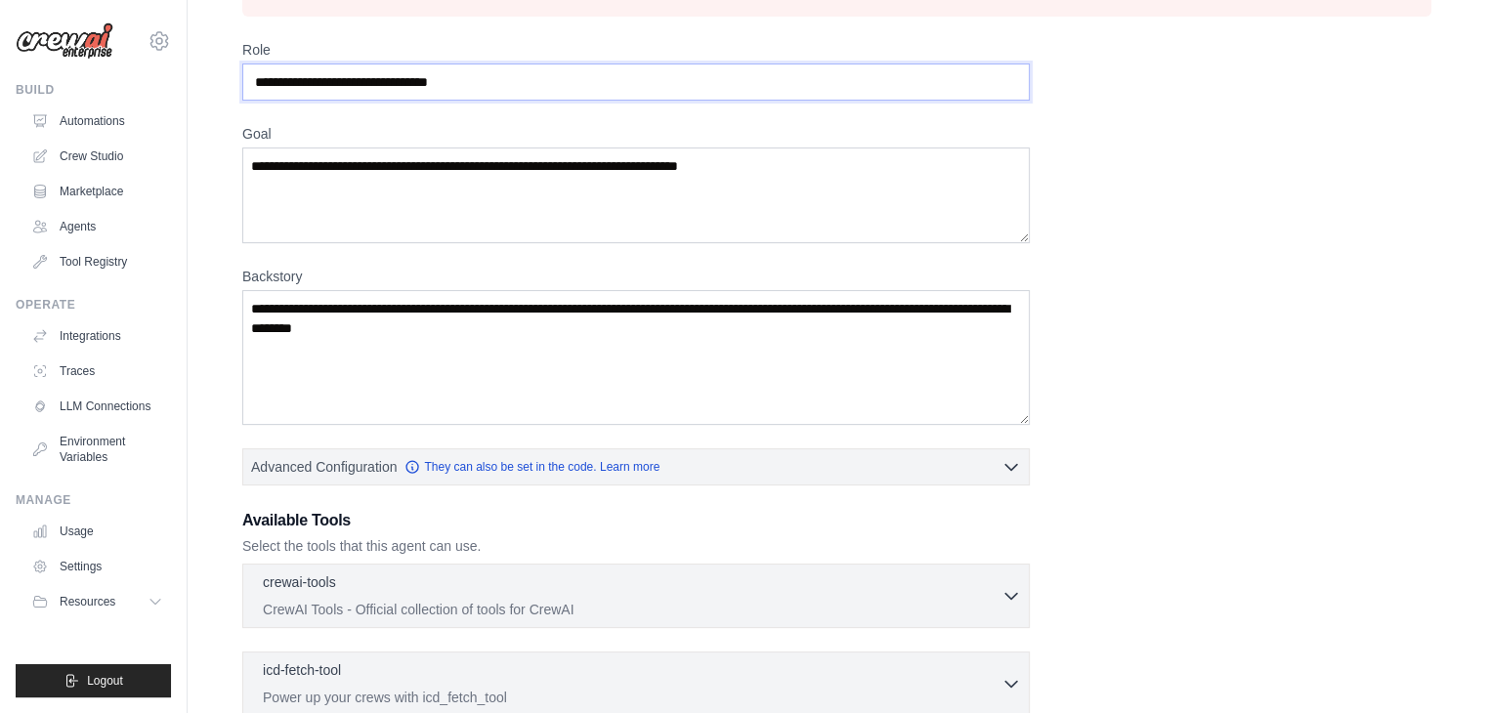
scroll to position [489, 0]
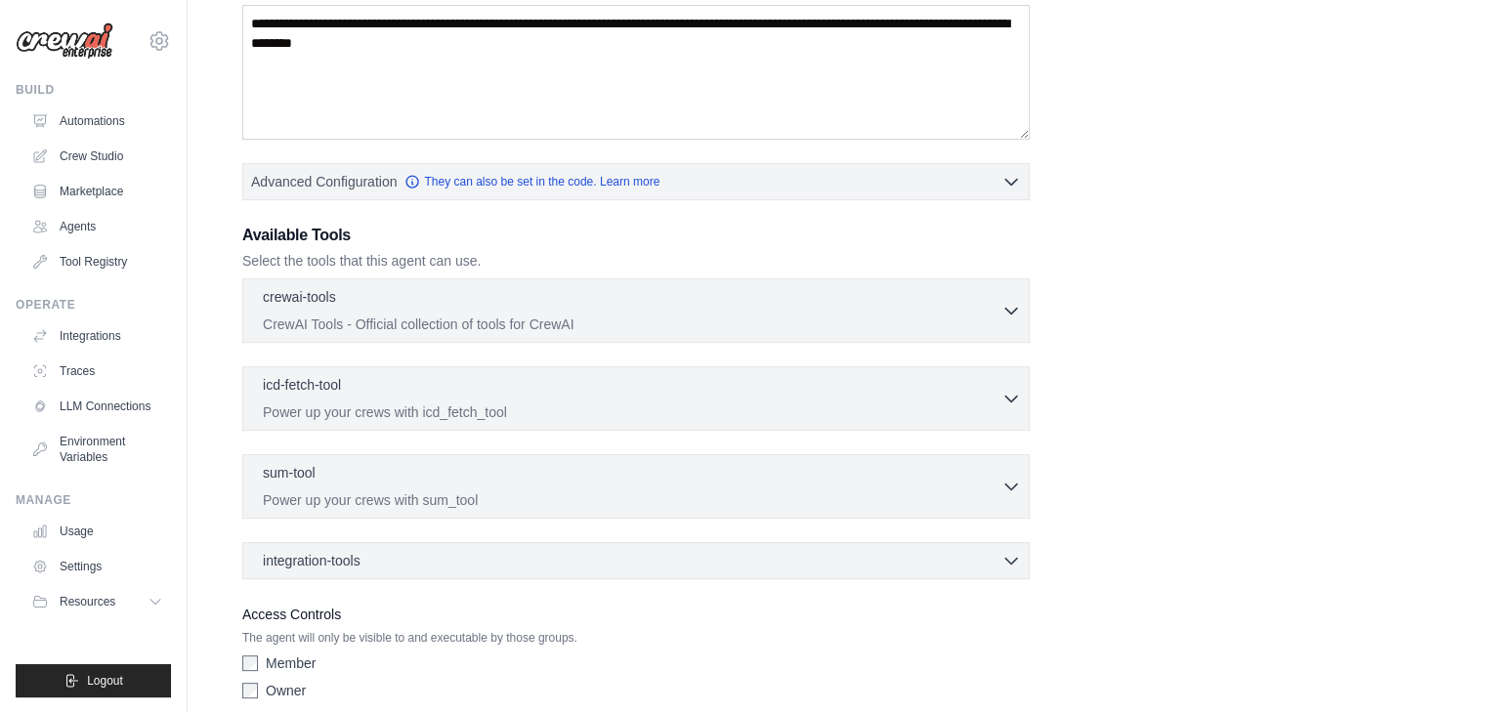
type input "**********"
